Goal: Find specific page/section: Find specific page/section

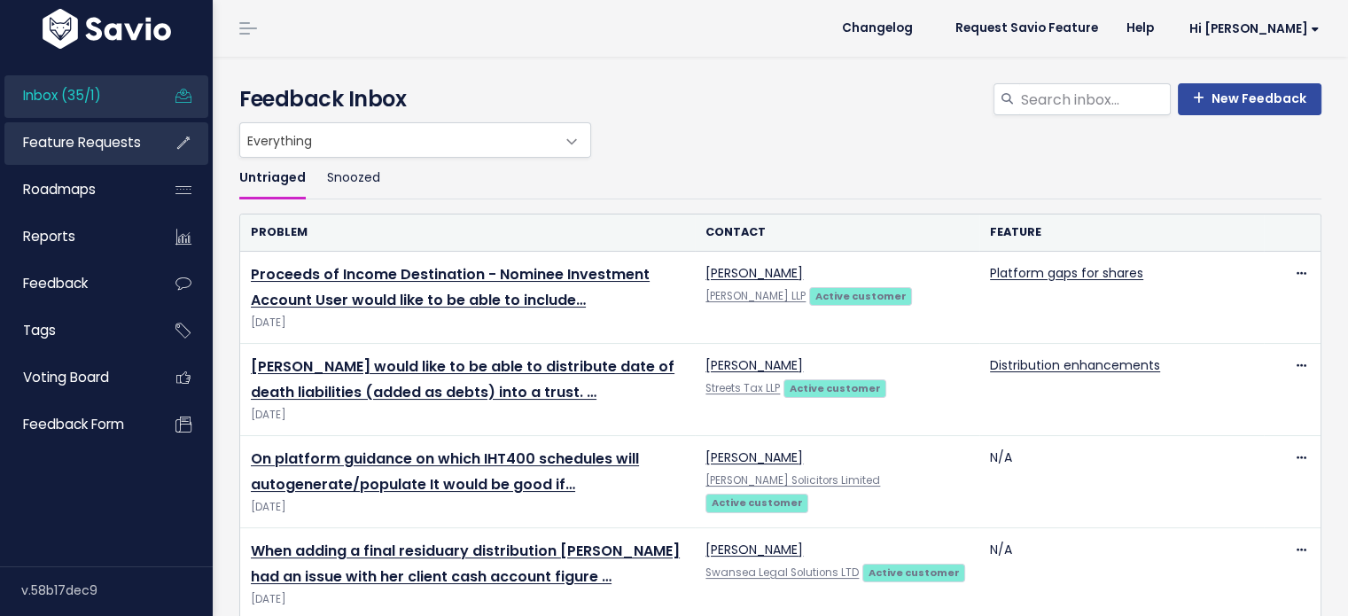
click at [75, 145] on span "Feature Requests" at bounding box center [82, 142] width 118 height 19
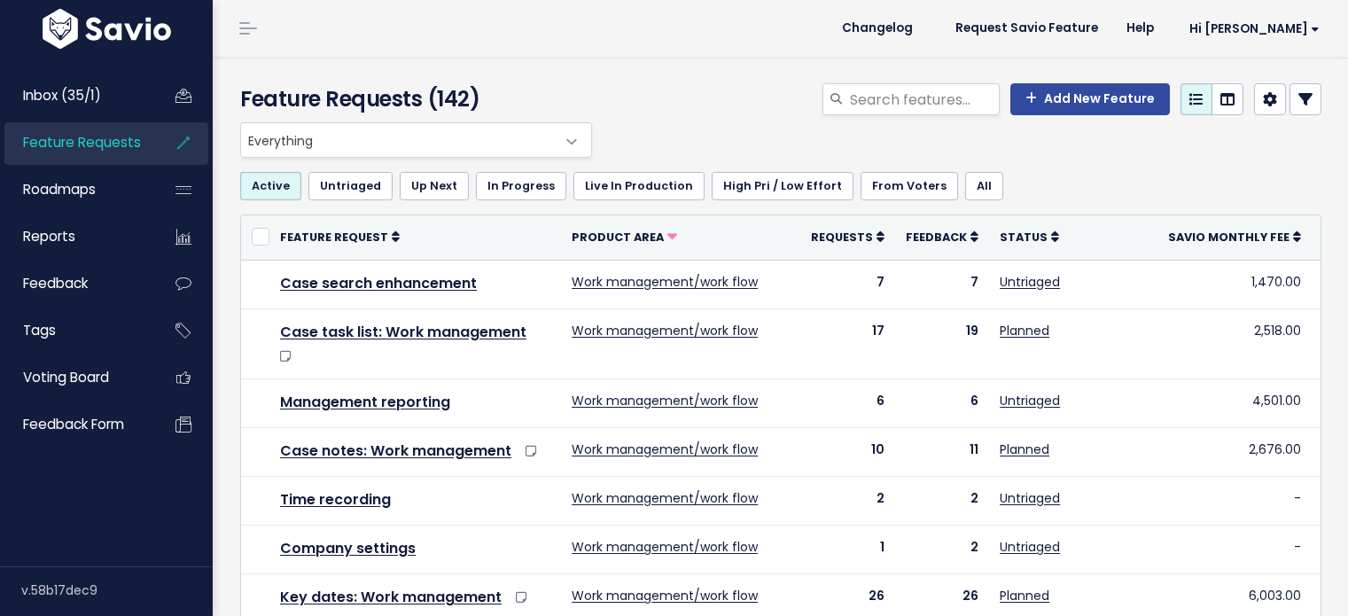
select select
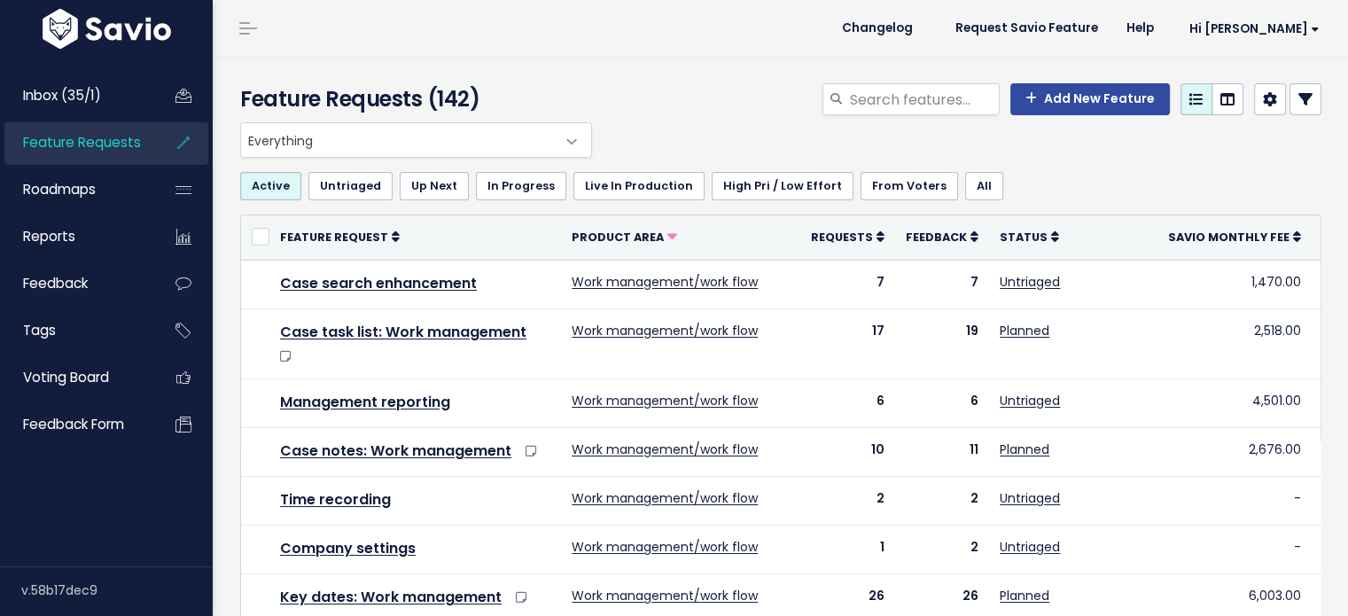
select select
click at [1300, 92] on link at bounding box center [1306, 99] width 32 height 32
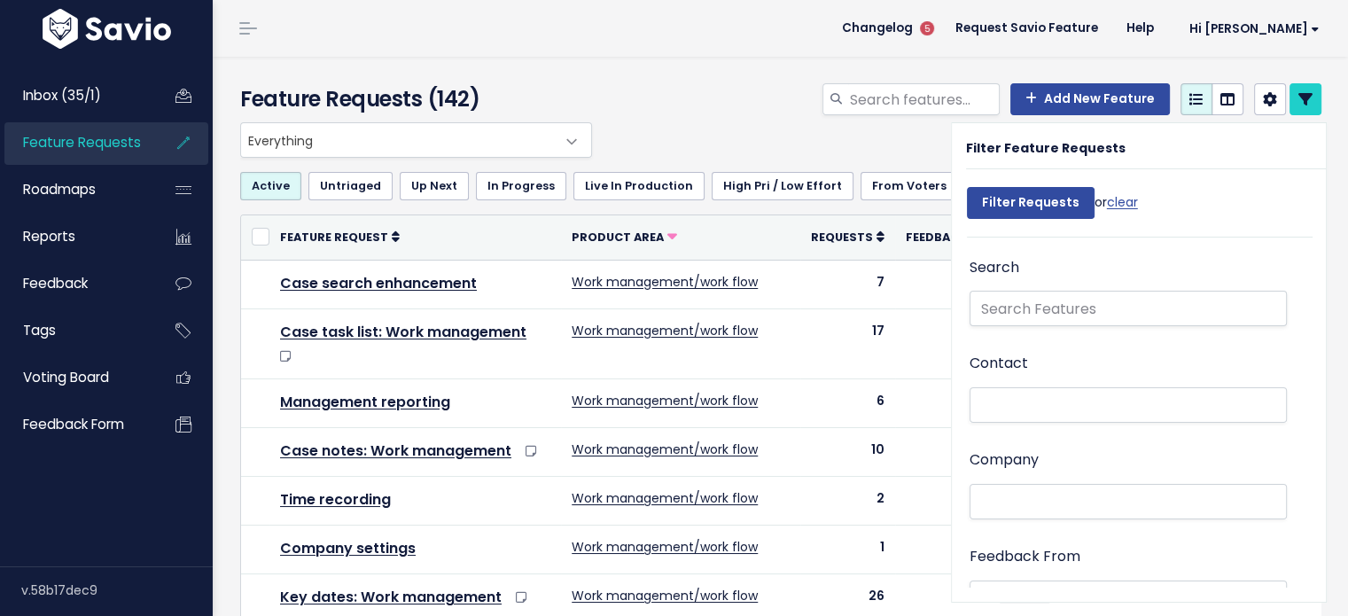
click at [1028, 493] on li at bounding box center [1124, 502] width 299 height 19
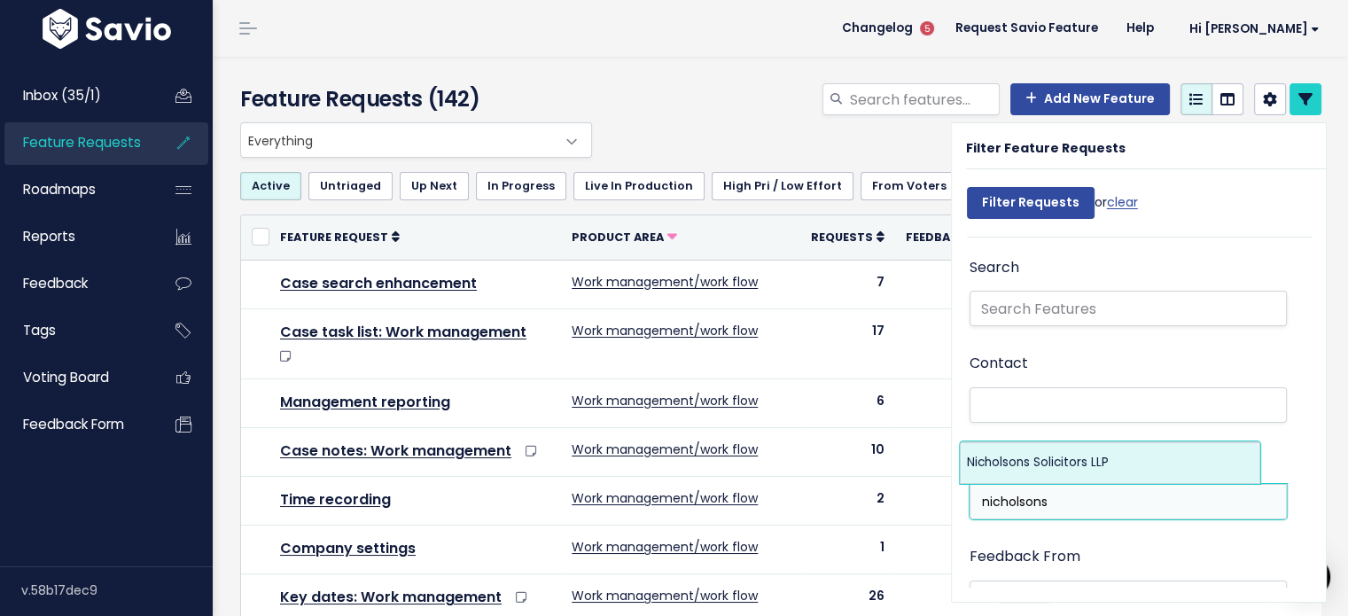
type input "nicholsons"
select select "6535031"
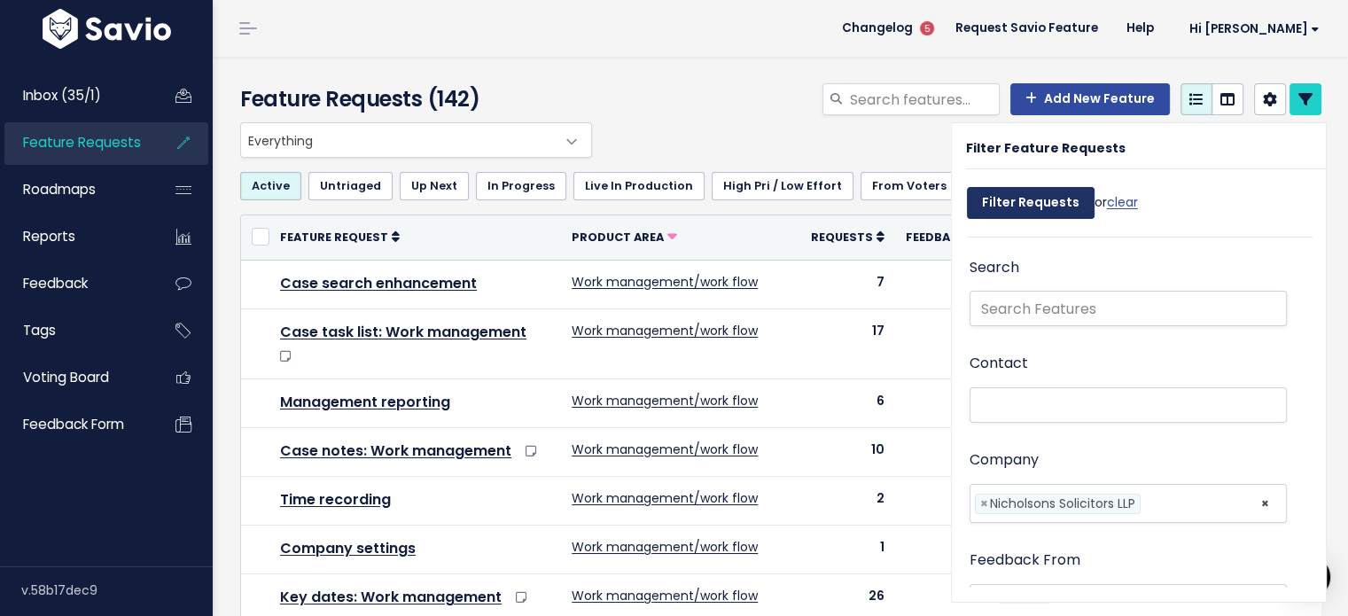
click at [1001, 208] on input "Filter Requests" at bounding box center [1031, 203] width 128 height 32
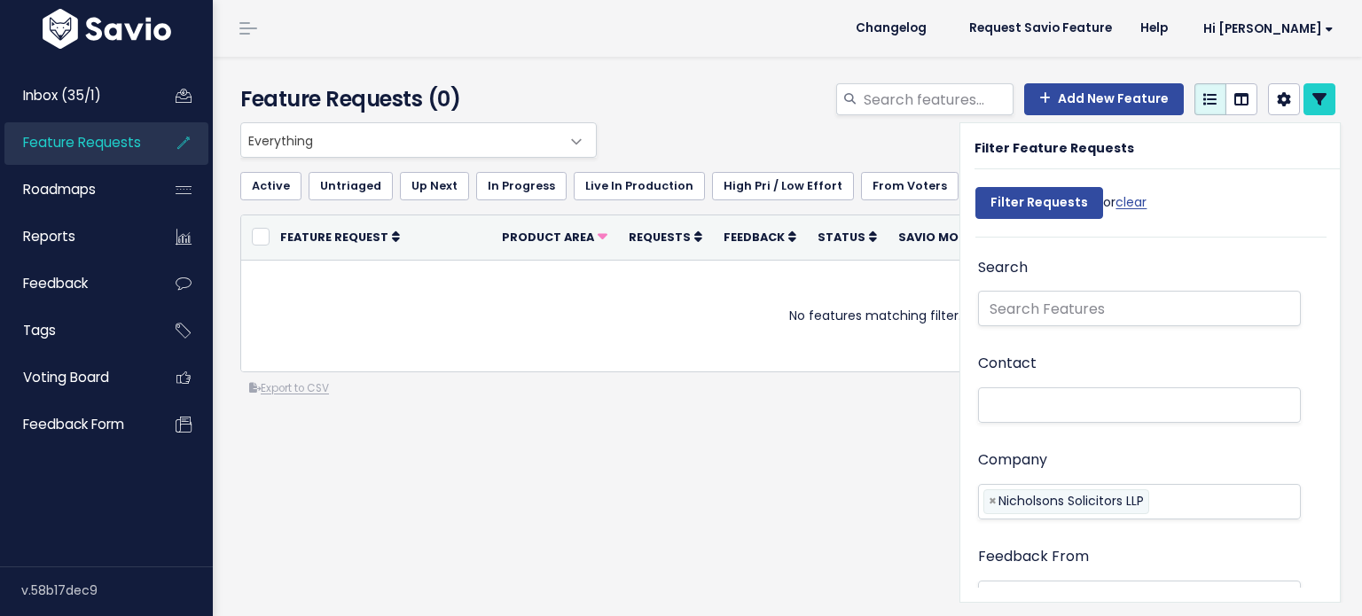
select select
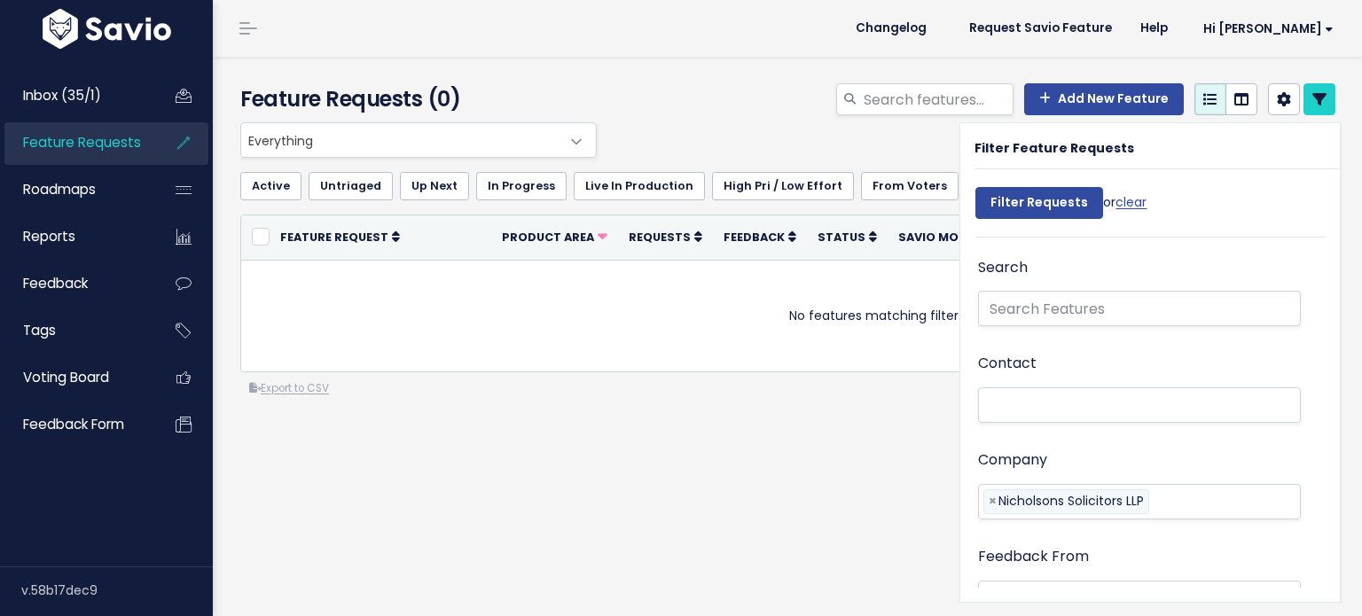
select select
